Goal: Task Accomplishment & Management: Complete application form

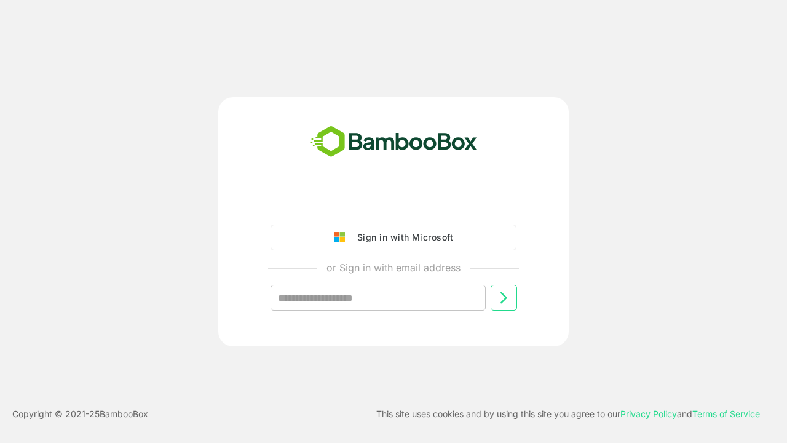
type input "**********"
click at [504, 298] on icon at bounding box center [503, 297] width 15 height 15
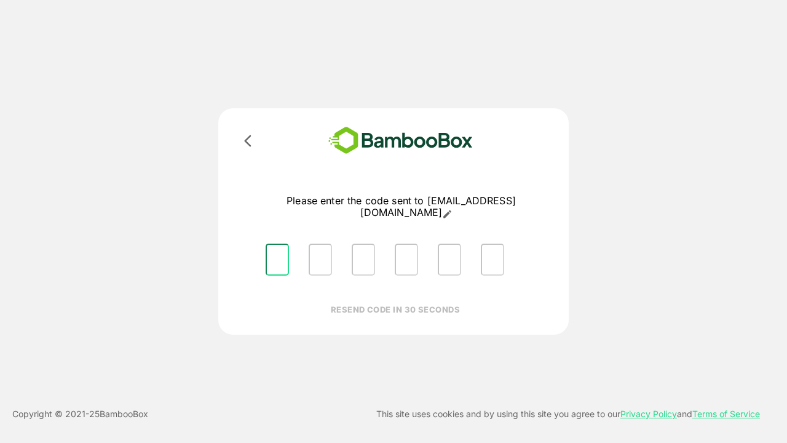
type input "*"
